Goal: Information Seeking & Learning: Learn about a topic

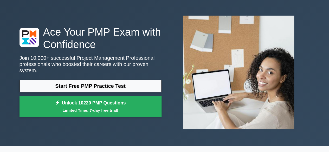
scroll to position [26, 0]
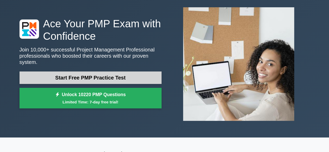
click at [110, 73] on link "Start Free PMP Practice Test" at bounding box center [90, 77] width 142 height 12
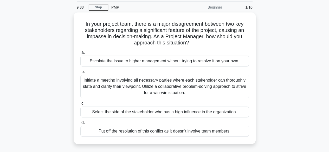
scroll to position [26, 0]
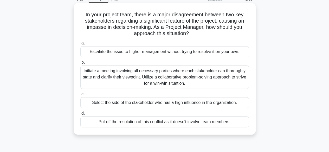
click at [164, 78] on div "Initiate a meeting involving all necessary parties where each stakeholder can t…" at bounding box center [164, 76] width 168 height 23
click at [80, 64] on input "b. Initiate a meeting involving all necessary parties where each stakeholder ca…" at bounding box center [80, 62] width 0 height 3
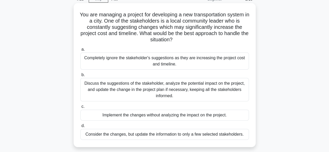
click at [149, 62] on div "Completely ignore the stakeholder's suggestions as they are increasing the proj…" at bounding box center [164, 60] width 168 height 17
click at [80, 51] on input "a. Completely ignore the stakeholder's suggestions as they are increasing the p…" at bounding box center [80, 49] width 0 height 3
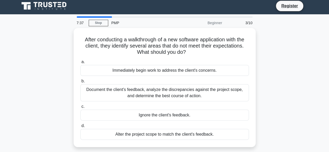
scroll to position [0, 0]
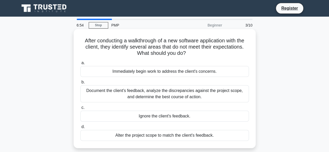
click at [189, 96] on div "Document the client's feedback, analyze the discrepancies against the project s…" at bounding box center [164, 93] width 168 height 17
click at [80, 84] on input "b. Document the client's feedback, analyze the discrepancies against the projec…" at bounding box center [80, 82] width 0 height 3
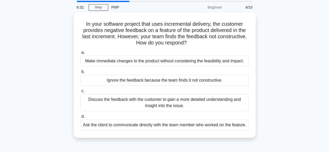
scroll to position [26, 0]
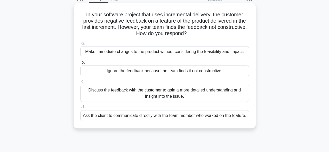
click at [199, 95] on div "Discuss the feedback with the customer to gain a more detailed understanding an…" at bounding box center [164, 93] width 168 height 17
click at [80, 83] on input "c. Discuss the feedback with the customer to gain a more detailed understanding…" at bounding box center [80, 81] width 0 height 3
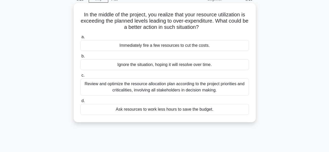
click at [168, 89] on div "Review and optimize the resource allocation plan according to the project prior…" at bounding box center [164, 86] width 168 height 17
click at [80, 77] on input "c. Review and optimize the resource allocation plan according to the project pr…" at bounding box center [80, 75] width 0 height 3
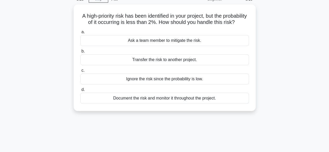
scroll to position [0, 0]
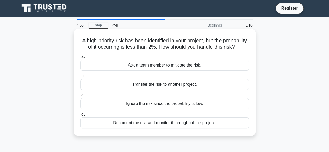
click at [212, 128] on div "Document the risk and monitor it throughout the project." at bounding box center [164, 122] width 168 height 11
click at [80, 116] on input "d. Document the risk and monitor it throughout the project." at bounding box center [80, 114] width 0 height 3
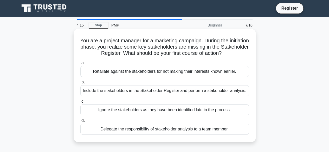
click at [202, 90] on div "Include the stakeholders in the Stakeholder Register and perform a stakeholder …" at bounding box center [164, 90] width 168 height 11
click at [80, 84] on input "b. Include the stakeholders in the Stakeholder Register and perform a stakehold…" at bounding box center [80, 82] width 0 height 3
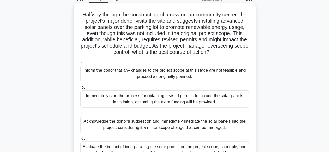
scroll to position [52, 0]
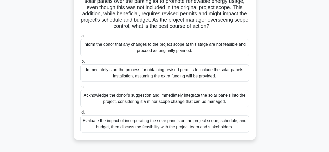
click at [133, 131] on div "Evaluate the impact of incorporating the solar panels on the project scope, sch…" at bounding box center [164, 123] width 168 height 17
click at [80, 114] on input "d. Evaluate the impact of incorporating the solar panels on the project scope, …" at bounding box center [80, 112] width 0 height 3
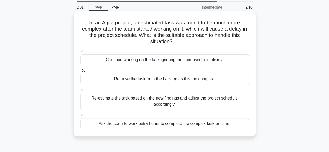
scroll to position [26, 0]
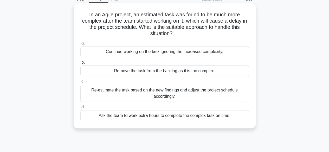
click at [180, 116] on div "Ask the team to work extra hours to complete the complex task on time." at bounding box center [164, 115] width 168 height 11
click at [80, 109] on input "d. Ask the team to work extra hours to complete the complex task on time." at bounding box center [80, 106] width 0 height 3
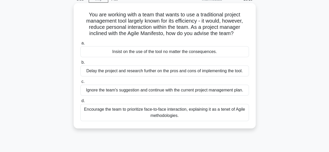
click at [195, 117] on div "Encourage the team to prioritize face-to-face interaction, explaining it as a t…" at bounding box center [164, 112] width 168 height 17
click at [80, 103] on input "d. Encourage the team to prioritize face-to-face interaction, explaining it as …" at bounding box center [80, 100] width 0 height 3
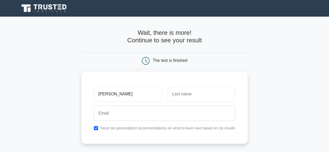
type input "melinda"
click at [181, 96] on input "text" at bounding box center [201, 94] width 67 height 15
type input "bognar"
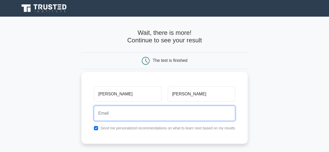
click at [142, 110] on input "email" at bounding box center [164, 113] width 141 height 15
type input "bognar.melinda@bravonet.hu"
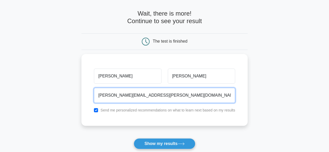
scroll to position [52, 0]
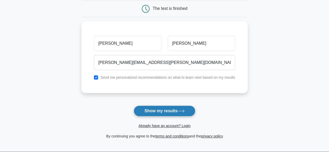
click at [165, 114] on button "Show my results" at bounding box center [164, 110] width 61 height 11
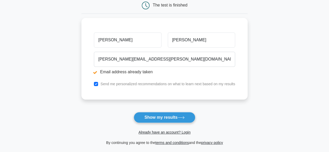
scroll to position [78, 0]
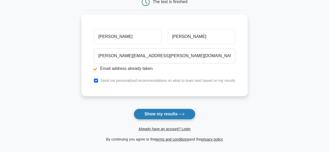
click at [184, 113] on icon at bounding box center [180, 114] width 7 height 3
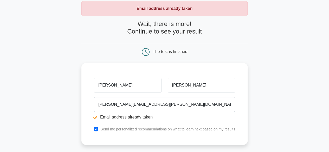
scroll to position [52, 0]
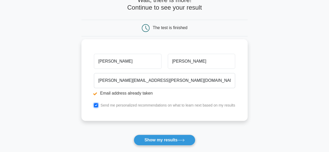
click at [97, 105] on input "checkbox" at bounding box center [96, 105] width 4 height 4
checkbox input "false"
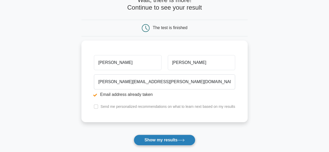
click at [149, 138] on button "Show my results" at bounding box center [164, 140] width 61 height 11
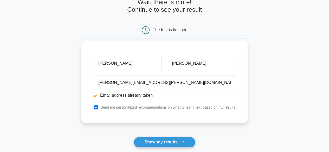
scroll to position [52, 0]
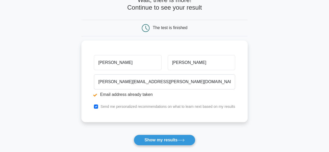
drag, startPoint x: 122, startPoint y: 61, endPoint x: 75, endPoint y: 56, distance: 47.5
click at [75, 57] on main "Email address already taken Wait, there is more! Continue to see your result Th…" at bounding box center [164, 73] width 329 height 216
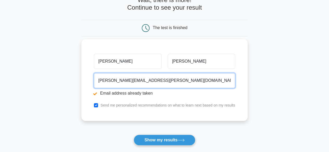
drag, startPoint x: 157, startPoint y: 84, endPoint x: 154, endPoint y: 81, distance: 4.4
click at [157, 84] on input "bognar.melinda@bravonet.hu" at bounding box center [164, 80] width 141 height 15
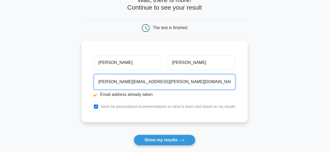
drag, startPoint x: 157, startPoint y: 79, endPoint x: 33, endPoint y: 54, distance: 126.8
click at [33, 54] on main "Email address already taken Wait, there is more! Continue to see your result Th…" at bounding box center [164, 73] width 329 height 216
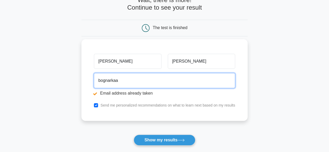
type input "bognarkaa@gmail.com"
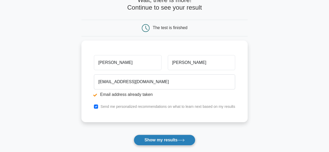
click at [154, 136] on button "Show my results" at bounding box center [164, 140] width 61 height 11
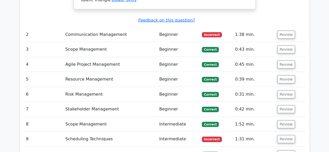
scroll to position [649, 0]
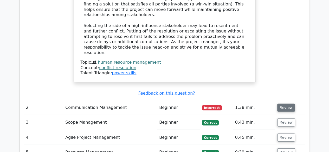
click at [283, 104] on button "Review" at bounding box center [286, 108] width 18 height 8
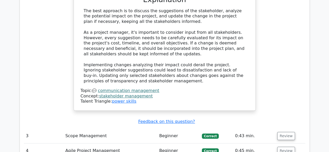
scroll to position [935, 0]
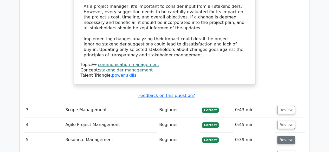
click at [280, 136] on button "Review" at bounding box center [286, 140] width 18 height 8
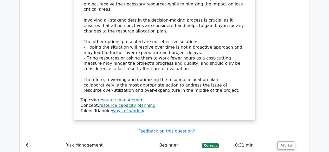
scroll to position [1273, 0]
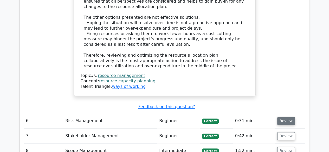
click at [286, 117] on button "Review" at bounding box center [286, 121] width 18 height 8
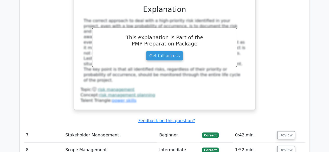
scroll to position [1507, 0]
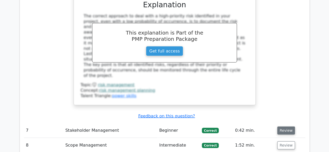
click at [287, 127] on button "Review" at bounding box center [286, 131] width 18 height 8
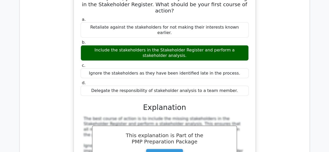
scroll to position [1714, 0]
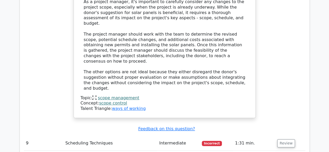
scroll to position [2078, 0]
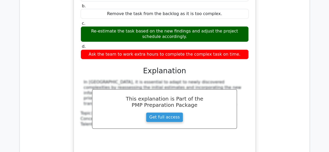
scroll to position [2312, 0]
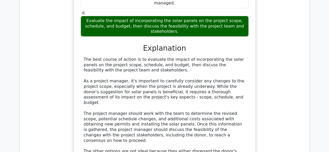
scroll to position [0, 0]
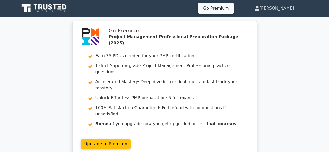
click at [294, 9] on link "[PERSON_NAME]" at bounding box center [276, 8] width 68 height 10
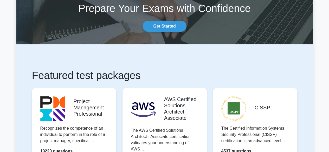
scroll to position [78, 0]
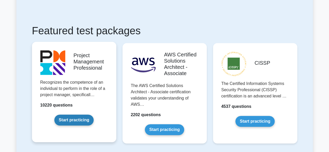
click at [78, 117] on link "Start practicing" at bounding box center [73, 120] width 39 height 11
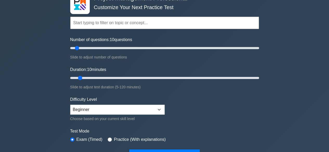
scroll to position [52, 0]
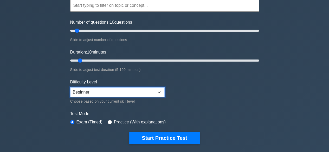
click at [159, 92] on select "Beginner Intermediate Expert" at bounding box center [117, 92] width 94 height 10
select select "intermediate"
click at [70, 87] on select "Beginner Intermediate Expert" at bounding box center [117, 92] width 94 height 10
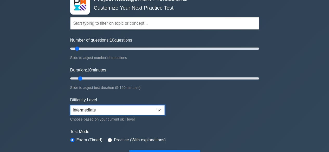
scroll to position [0, 0]
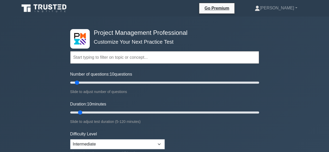
click at [154, 55] on input "text" at bounding box center [164, 57] width 189 height 12
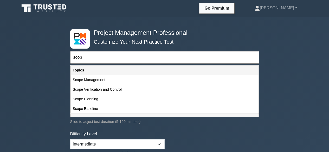
click at [102, 79] on div "Scope Management" at bounding box center [165, 80] width 188 height 10
type input "Scope Management"
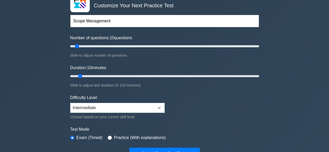
scroll to position [78, 0]
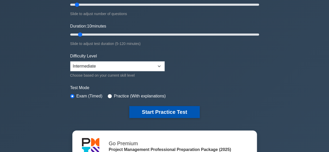
click at [156, 108] on button "Start Practice Test" at bounding box center [164, 112] width 70 height 12
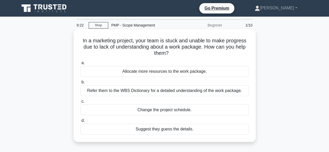
click at [139, 91] on div "Refer them to the WBS Dictionary for a detailed understanding of the work packa…" at bounding box center [164, 90] width 168 height 11
click at [80, 84] on input "b. Refer them to the WBS Dictionary for a detailed understanding of the work pa…" at bounding box center [80, 82] width 0 height 3
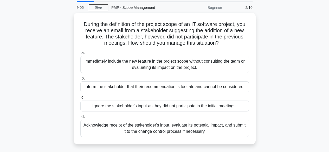
scroll to position [26, 0]
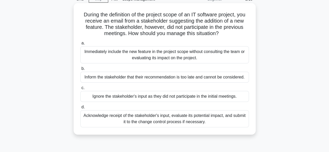
click at [211, 119] on div "Acknowledge receipt of the stakeholder's input, evaluate its potential impact, …" at bounding box center [164, 118] width 168 height 17
click at [80, 109] on input "d. Acknowledge receipt of the stakeholder's input, evaluate its potential impac…" at bounding box center [80, 106] width 0 height 3
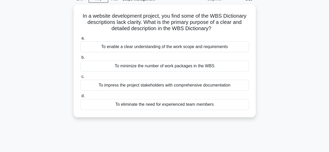
scroll to position [0, 0]
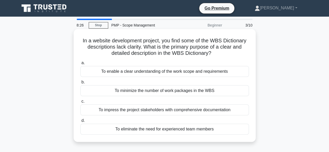
click at [219, 72] on div "To enable a clear understanding of the work scope and requirements" at bounding box center [164, 71] width 168 height 11
click at [80, 65] on input "a. To enable a clear understanding of the work scope and requirements" at bounding box center [80, 62] width 0 height 3
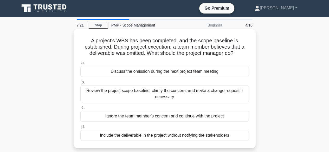
click at [183, 93] on div "Review the project scope baseline, clarify the concern, and make a change reque…" at bounding box center [164, 93] width 168 height 17
click at [80, 84] on input "b. Review the project scope baseline, clarify the concern, and make a change re…" at bounding box center [80, 82] width 0 height 3
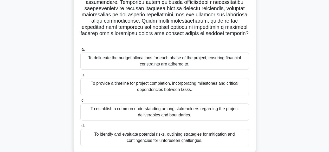
scroll to position [103, 0]
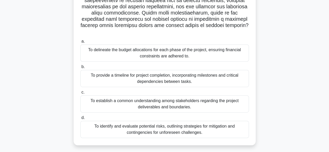
click at [150, 123] on div "To identify and evaluate potential risks, outlining strategies for mitigation a…" at bounding box center [164, 129] width 168 height 17
click at [80, 119] on input "d. To identify and evaluate potential risks, outlining strategies for mitigatio…" at bounding box center [80, 117] width 0 height 3
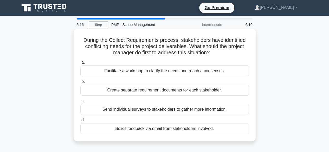
scroll to position [0, 0]
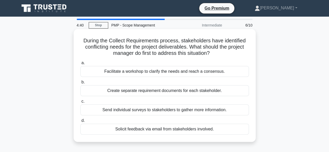
click at [220, 111] on div "Send individual surveys to stakeholders to gather more information." at bounding box center [164, 109] width 168 height 11
click at [80, 103] on input "c. Send individual surveys to stakeholders to gather more information." at bounding box center [80, 101] width 0 height 3
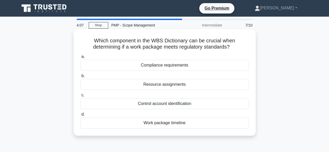
click at [196, 68] on div "Compliance requirements" at bounding box center [164, 65] width 168 height 11
click at [80, 58] on input "a. Compliance requirements" at bounding box center [80, 56] width 0 height 3
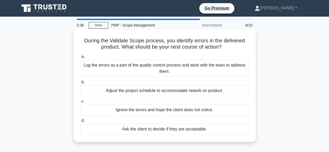
click at [194, 69] on div "Log the errors as a part of the quality control process and work with the team …" at bounding box center [164, 68] width 168 height 17
click at [80, 58] on input "a. Log the errors as a part of the quality control process and work with the te…" at bounding box center [80, 56] width 0 height 3
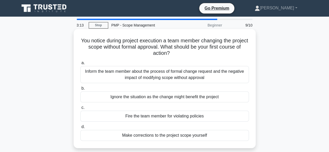
click at [218, 72] on div "Inform the team member about the process of formal change request and the negat…" at bounding box center [164, 74] width 168 height 17
click at [80, 65] on input "a. Inform the team member about the process of formal change request and the ne…" at bounding box center [80, 62] width 0 height 3
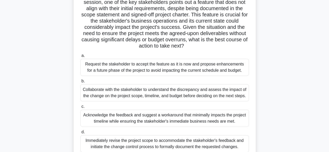
scroll to position [78, 0]
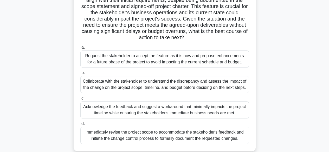
click at [146, 111] on div "Acknowledge the feedback and suggest a workaround that minimally impacts the pr…" at bounding box center [164, 109] width 168 height 17
click at [80, 100] on input "c. Acknowledge the feedback and suggest a workaround that minimally impacts the…" at bounding box center [80, 98] width 0 height 3
